Goal: Task Accomplishment & Management: Use online tool/utility

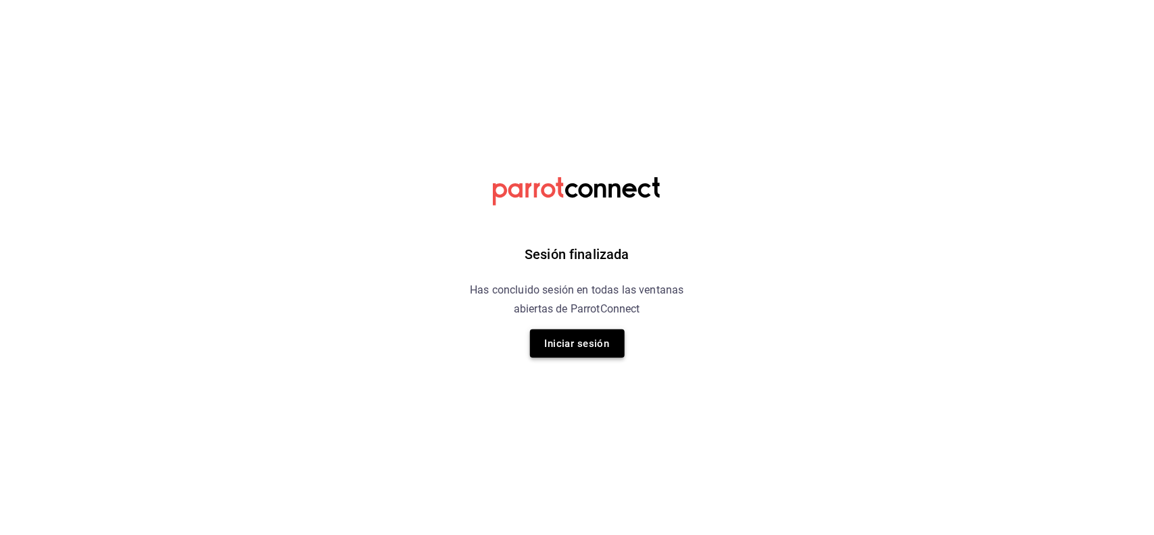
click at [592, 343] on button "Iniciar sesión" at bounding box center [577, 343] width 95 height 28
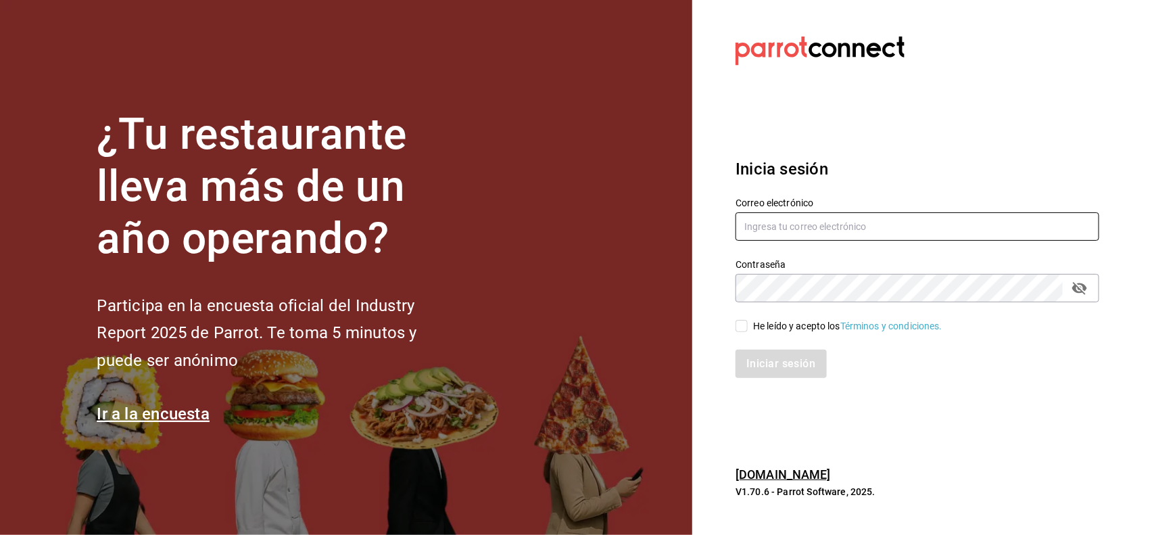
type input "mochomos.puebla@grupocosteno.com"
click at [742, 322] on input "He leído y acepto los Términos y condiciones." at bounding box center [741, 326] width 12 height 12
checkbox input "true"
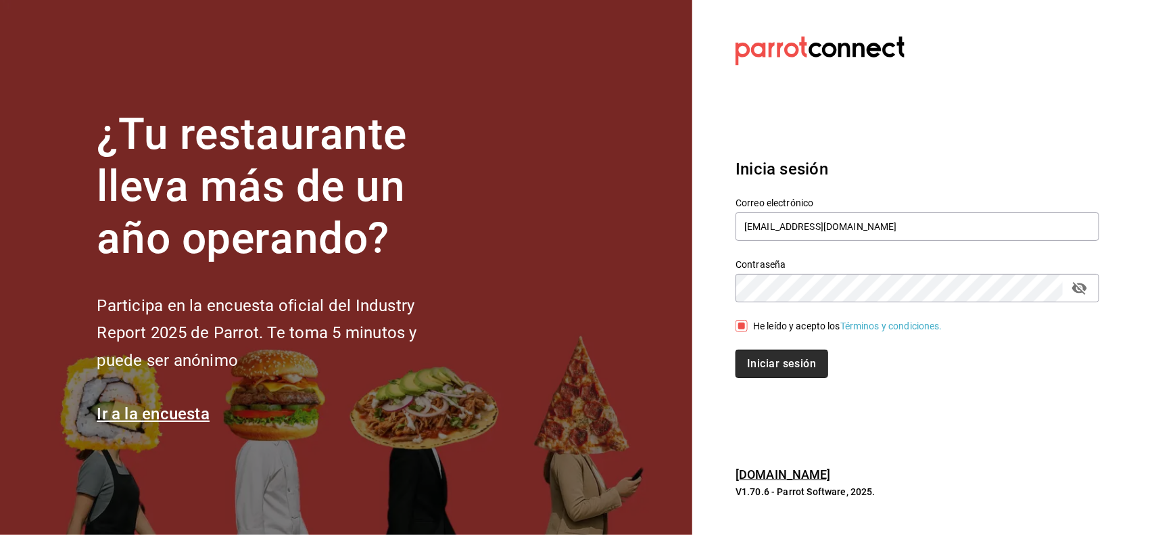
click at [772, 357] on button "Iniciar sesión" at bounding box center [781, 363] width 92 height 28
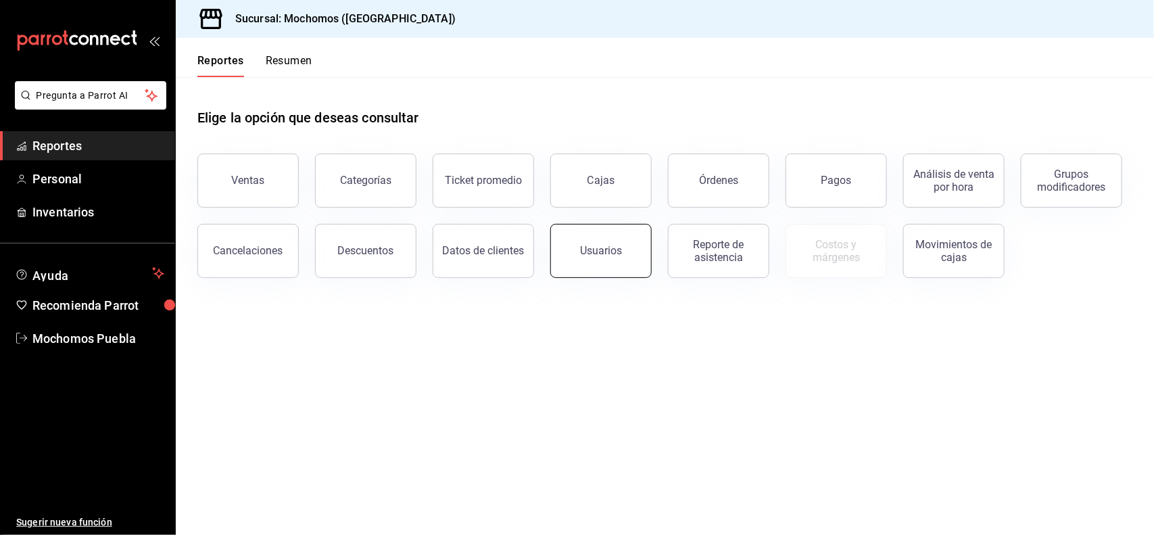
click at [617, 272] on button "Usuarios" at bounding box center [600, 251] width 101 height 54
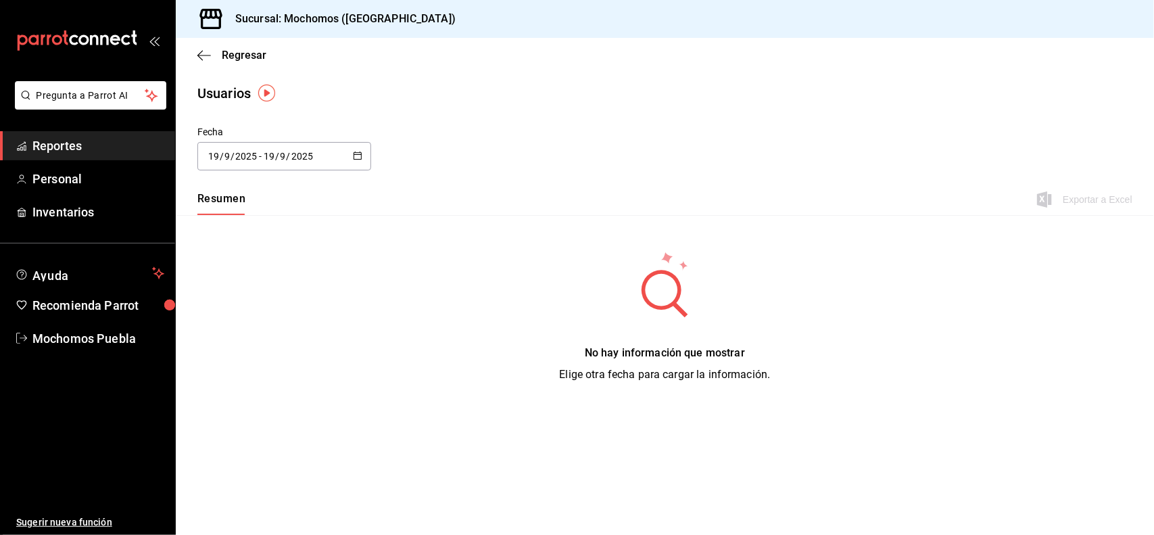
click at [360, 155] on icon "button" at bounding box center [357, 155] width 9 height 9
click at [251, 353] on li "Rango de fechas" at bounding box center [261, 351] width 128 height 30
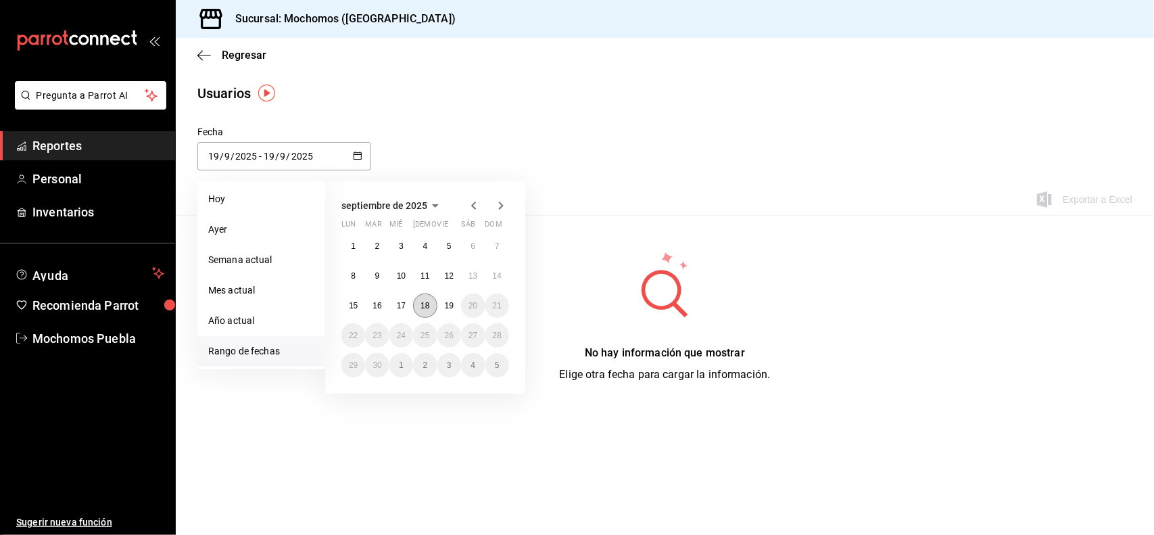
click at [421, 306] on abbr "18" at bounding box center [424, 305] width 9 height 9
click at [453, 308] on abbr "19" at bounding box center [449, 305] width 9 height 9
type input "[DATE]"
type input "18"
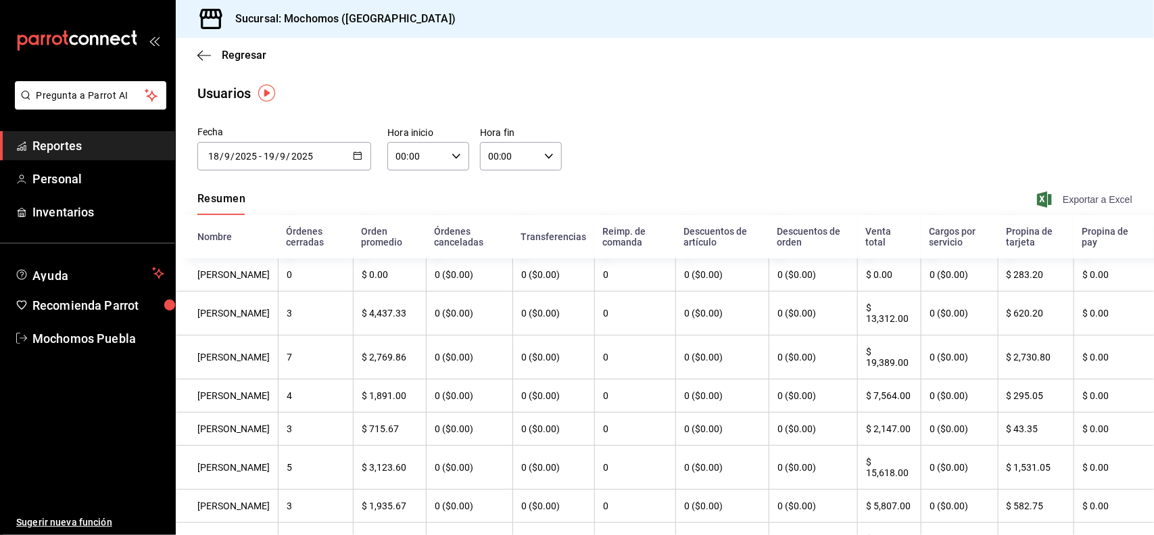
click at [1090, 201] on span "Exportar a Excel" at bounding box center [1085, 199] width 93 height 16
click at [1069, 200] on span "Exportar a Excel" at bounding box center [1085, 199] width 93 height 16
